Goal: Transaction & Acquisition: Purchase product/service

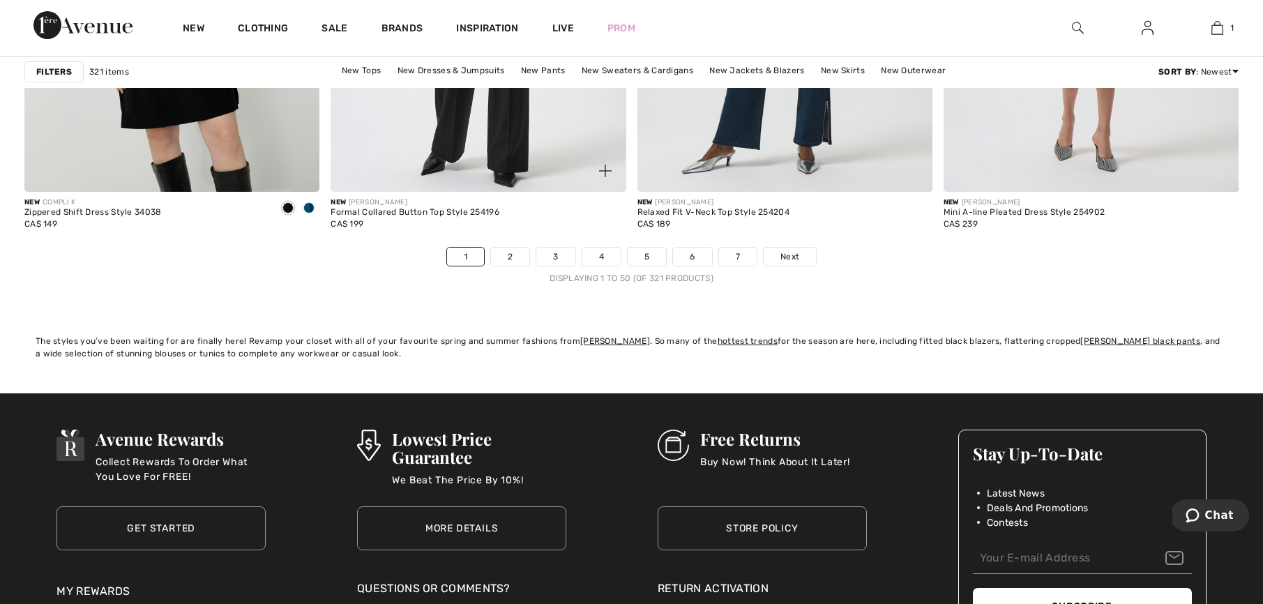
scroll to position [7380, 0]
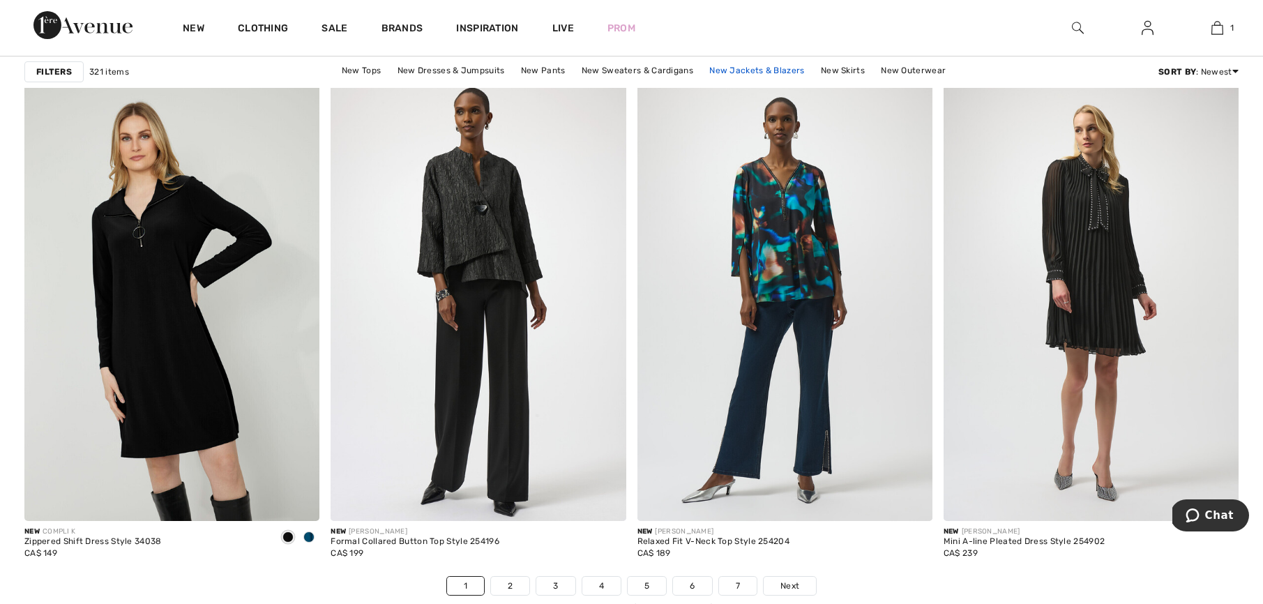
click at [772, 70] on link "New Jackets & Blazers" at bounding box center [756, 70] width 109 height 18
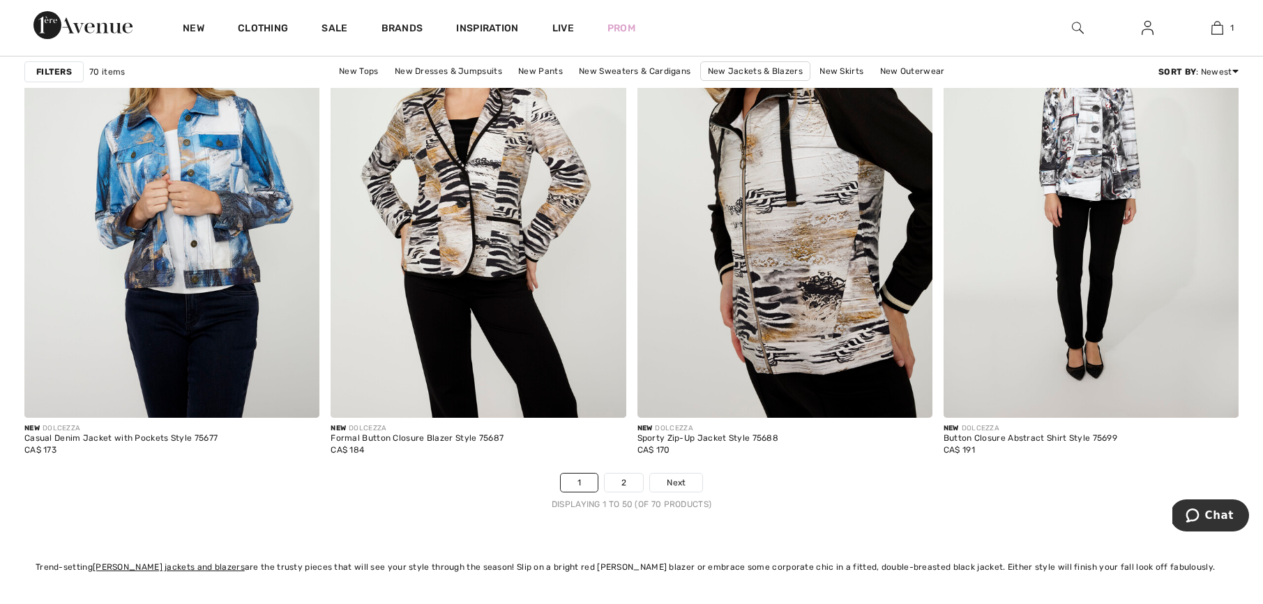
scroll to position [7479, 0]
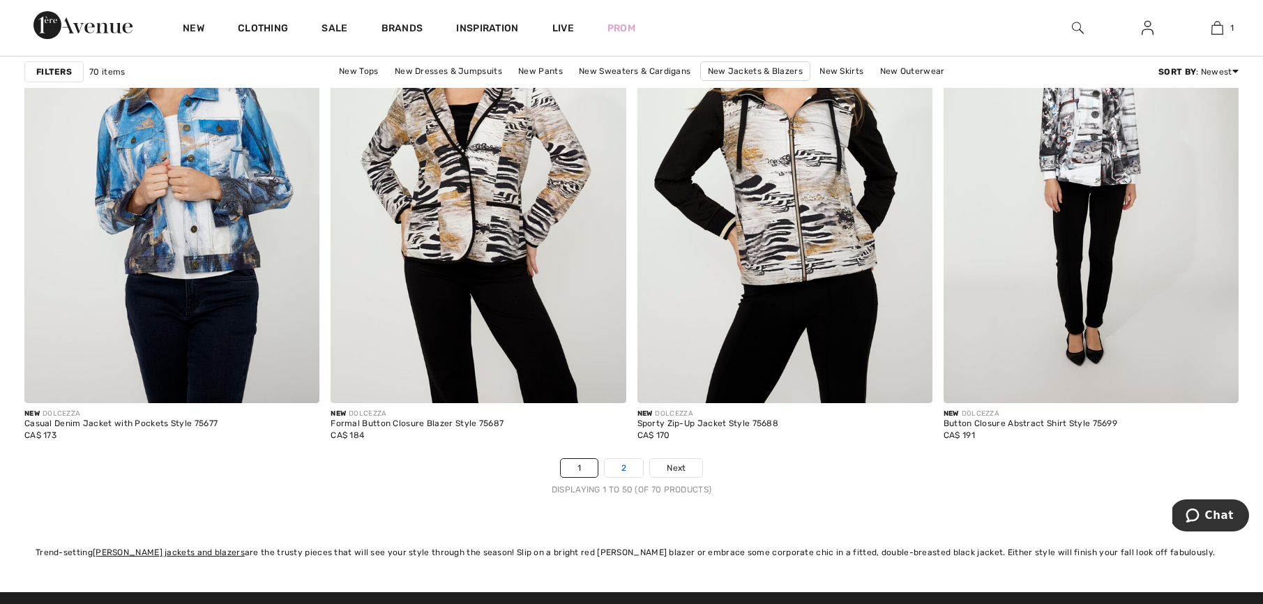
click at [628, 468] on link "2" at bounding box center [624, 468] width 38 height 18
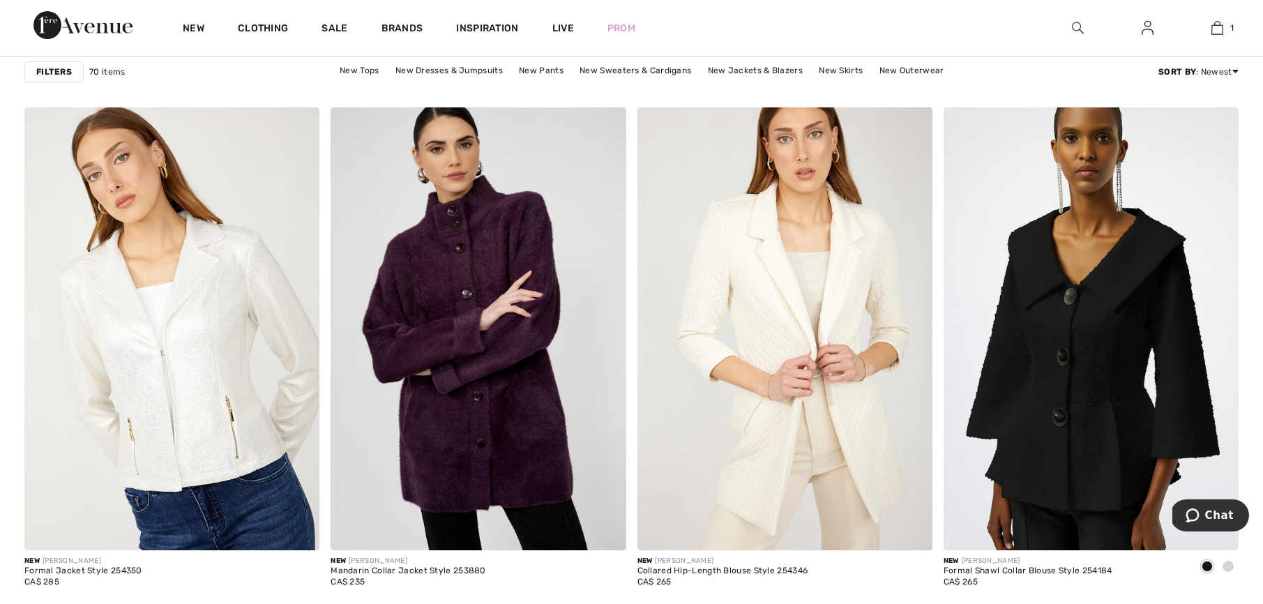
scroll to position [1629, 0]
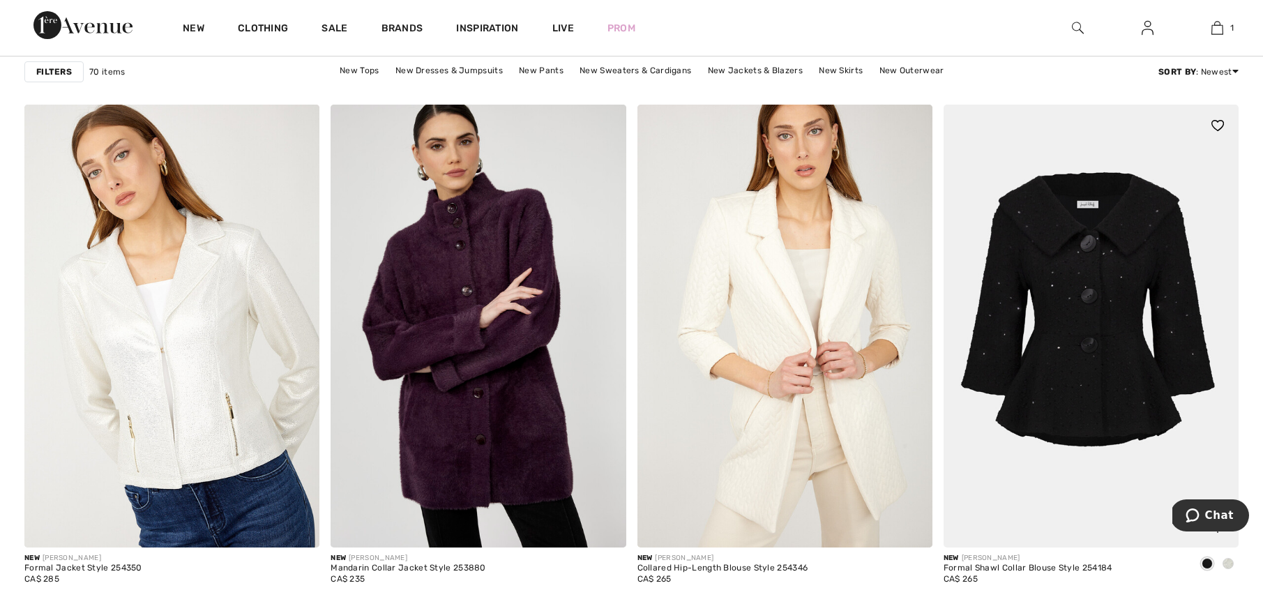
click at [1065, 347] on img at bounding box center [1091, 326] width 295 height 443
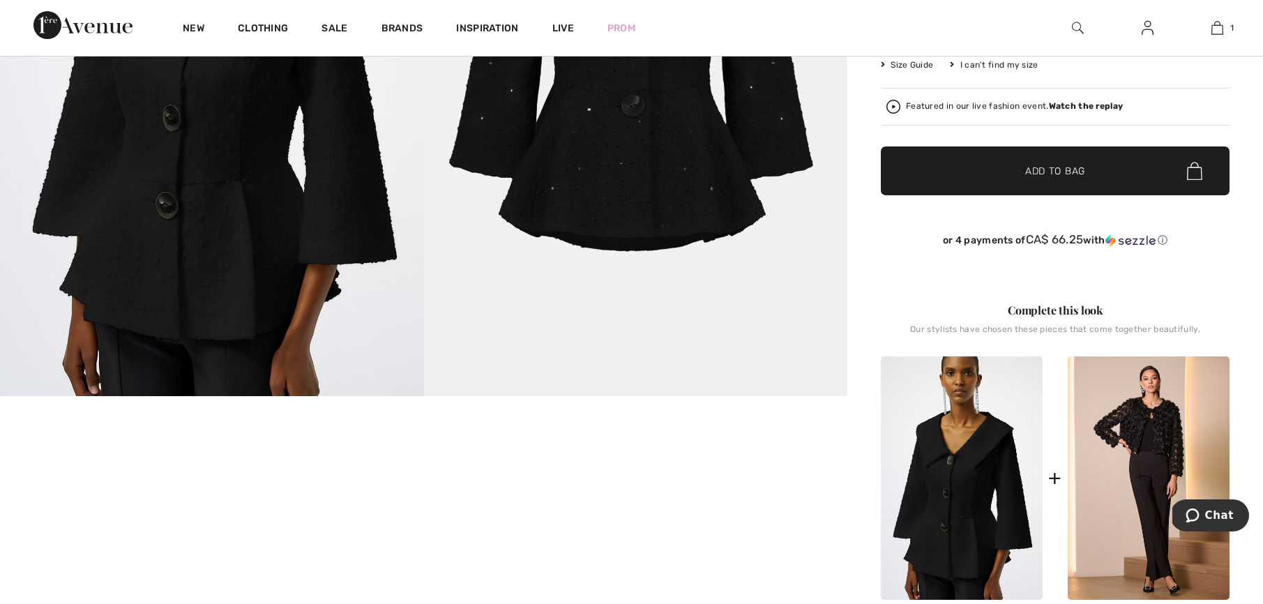
scroll to position [529, 0]
